Goal: Transaction & Acquisition: Download file/media

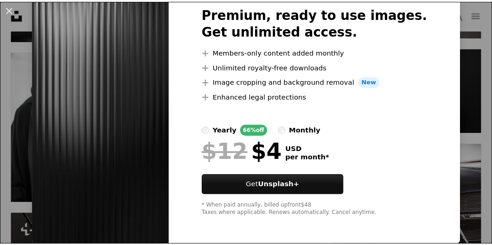
scroll to position [52, 0]
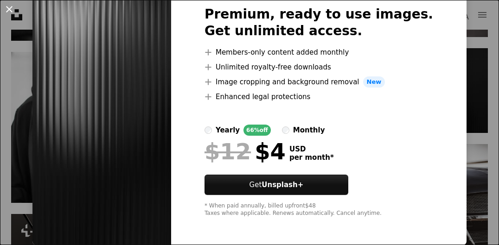
click at [14, 6] on button "An X shape" at bounding box center [9, 9] width 11 height 11
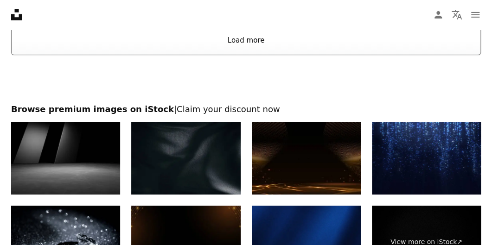
scroll to position [1392, 0]
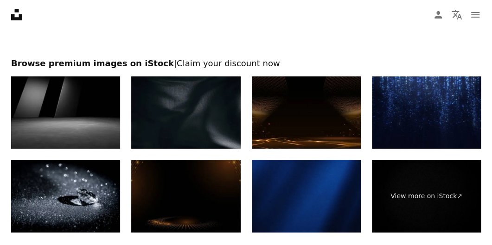
click at [429, 118] on img at bounding box center [426, 113] width 109 height 73
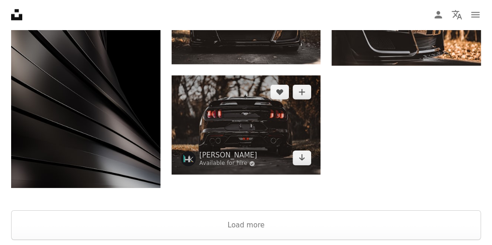
scroll to position [1160, 0]
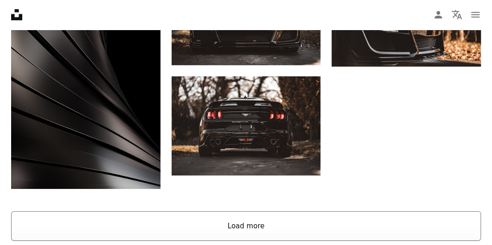
click at [226, 231] on button "Load more" at bounding box center [246, 227] width 470 height 30
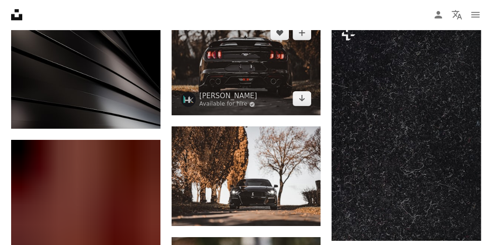
scroll to position [1206, 0]
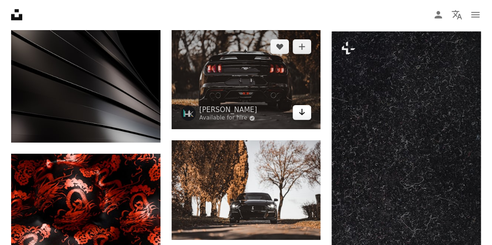
click at [308, 114] on link "Arrow pointing down" at bounding box center [302, 112] width 19 height 15
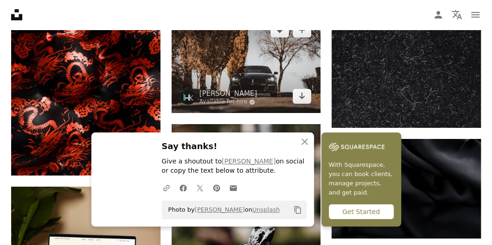
scroll to position [1346, 0]
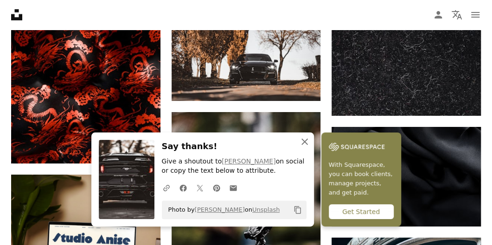
click at [307, 139] on icon "An X shape" at bounding box center [304, 141] width 11 height 11
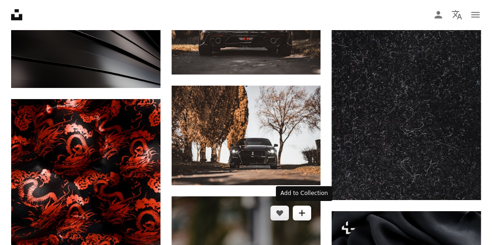
scroll to position [1253, 0]
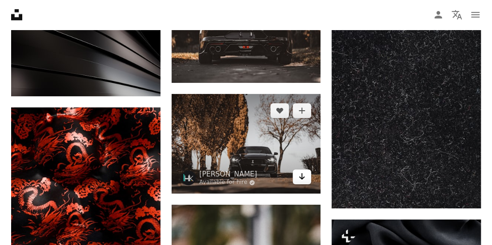
click at [303, 176] on icon "Download" at bounding box center [302, 177] width 6 height 6
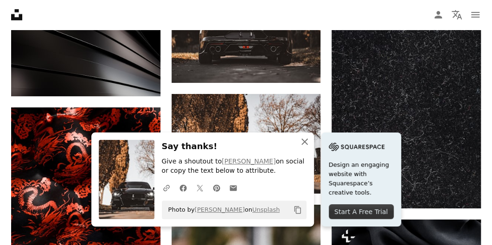
click at [305, 141] on icon "An X shape" at bounding box center [304, 141] width 11 height 11
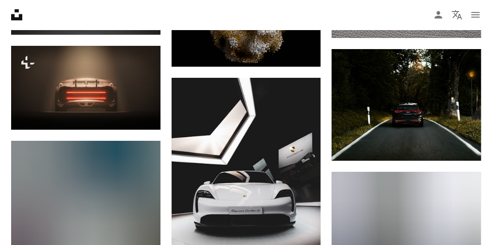
scroll to position [4362, 0]
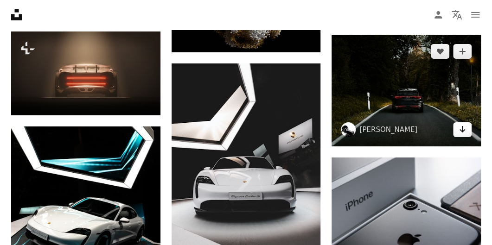
click at [462, 125] on icon "Arrow pointing down" at bounding box center [462, 129] width 7 height 11
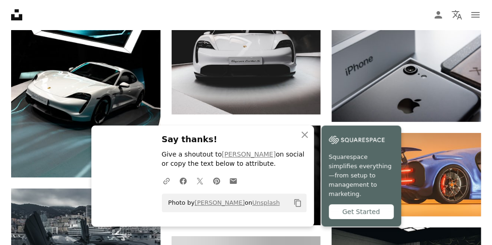
scroll to position [4501, 0]
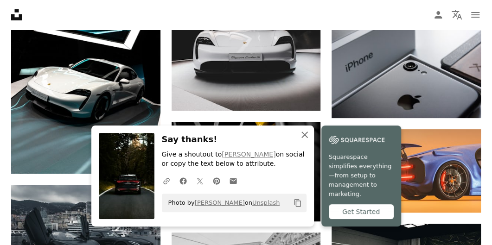
click at [304, 136] on icon "An X shape" at bounding box center [304, 134] width 11 height 11
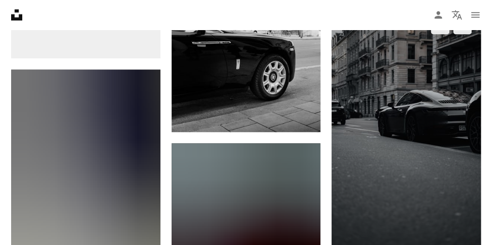
scroll to position [4872, 0]
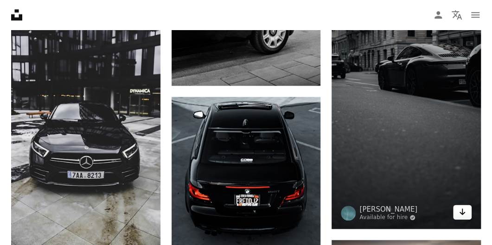
click at [459, 210] on icon "Arrow pointing down" at bounding box center [462, 211] width 7 height 11
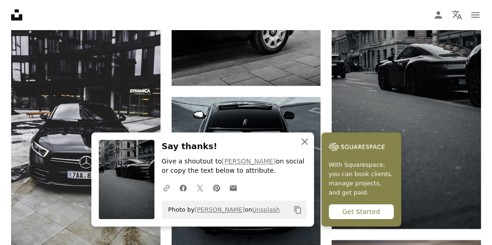
click at [309, 142] on icon "An X shape" at bounding box center [304, 141] width 11 height 11
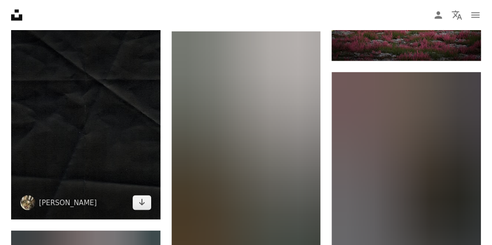
scroll to position [5150, 0]
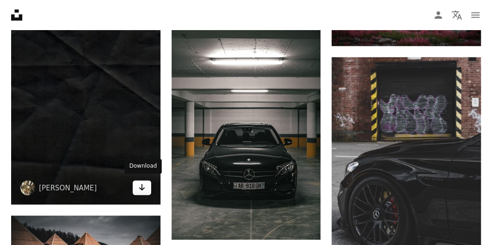
click at [148, 185] on link "Arrow pointing down" at bounding box center [142, 187] width 19 height 15
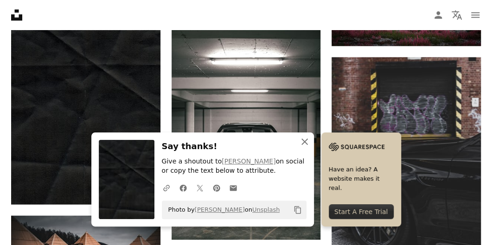
click at [304, 142] on icon "button" at bounding box center [305, 142] width 6 height 6
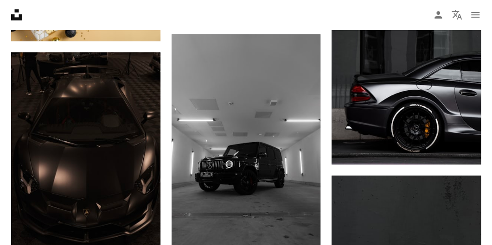
scroll to position [7795, 0]
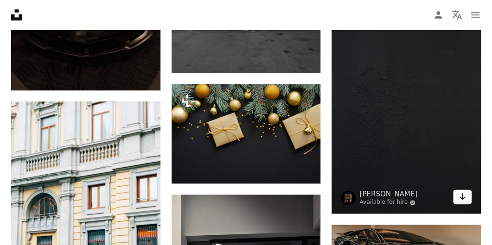
click at [461, 198] on icon "Arrow pointing down" at bounding box center [462, 196] width 7 height 11
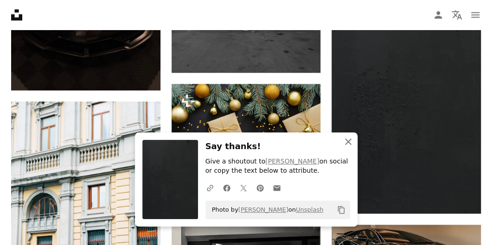
click at [350, 144] on icon "button" at bounding box center [348, 142] width 6 height 6
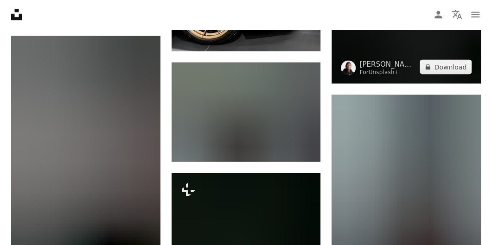
scroll to position [8166, 0]
